Goal: Task Accomplishment & Management: Use online tool/utility

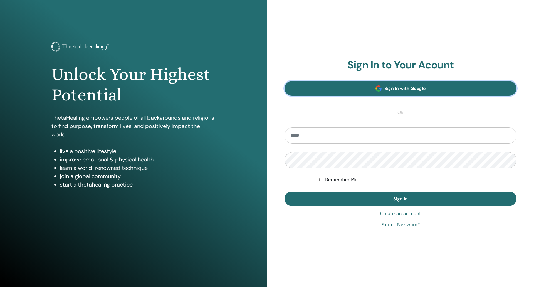
click at [373, 88] on link "Sign In with Google" at bounding box center [400, 88] width 232 height 15
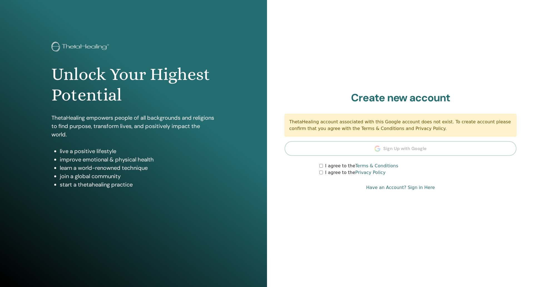
click at [316, 167] on form "I agree to the Terms & Conditions I agree to the Privacy Policy" at bounding box center [400, 168] width 232 height 13
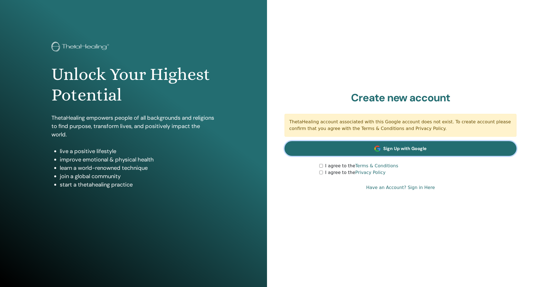
click at [376, 146] on span at bounding box center [377, 148] width 6 height 6
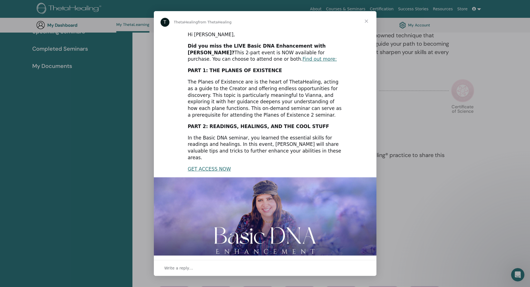
scroll to position [43, 0]
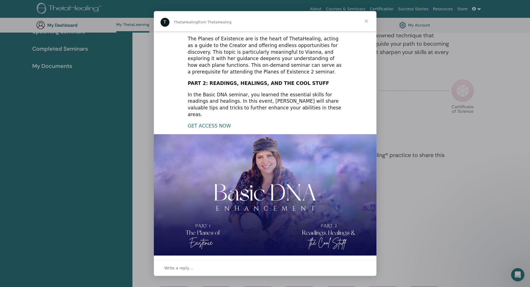
click at [206, 123] on link "GET ACCESS NOW" at bounding box center [209, 126] width 43 height 6
click at [366, 20] on span "Close" at bounding box center [366, 21] width 20 height 20
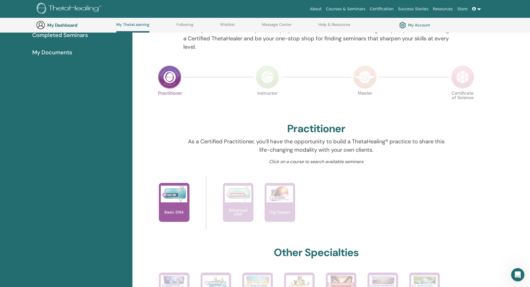
scroll to position [104, 0]
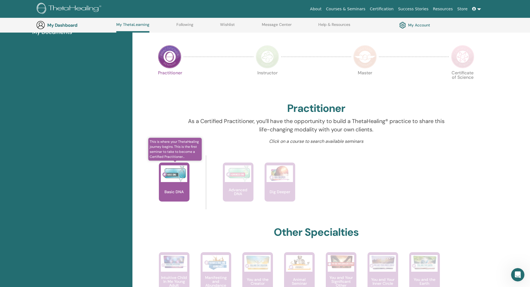
click at [181, 185] on div "Basic DNA" at bounding box center [174, 181] width 31 height 39
